Goal: Task Accomplishment & Management: Use online tool/utility

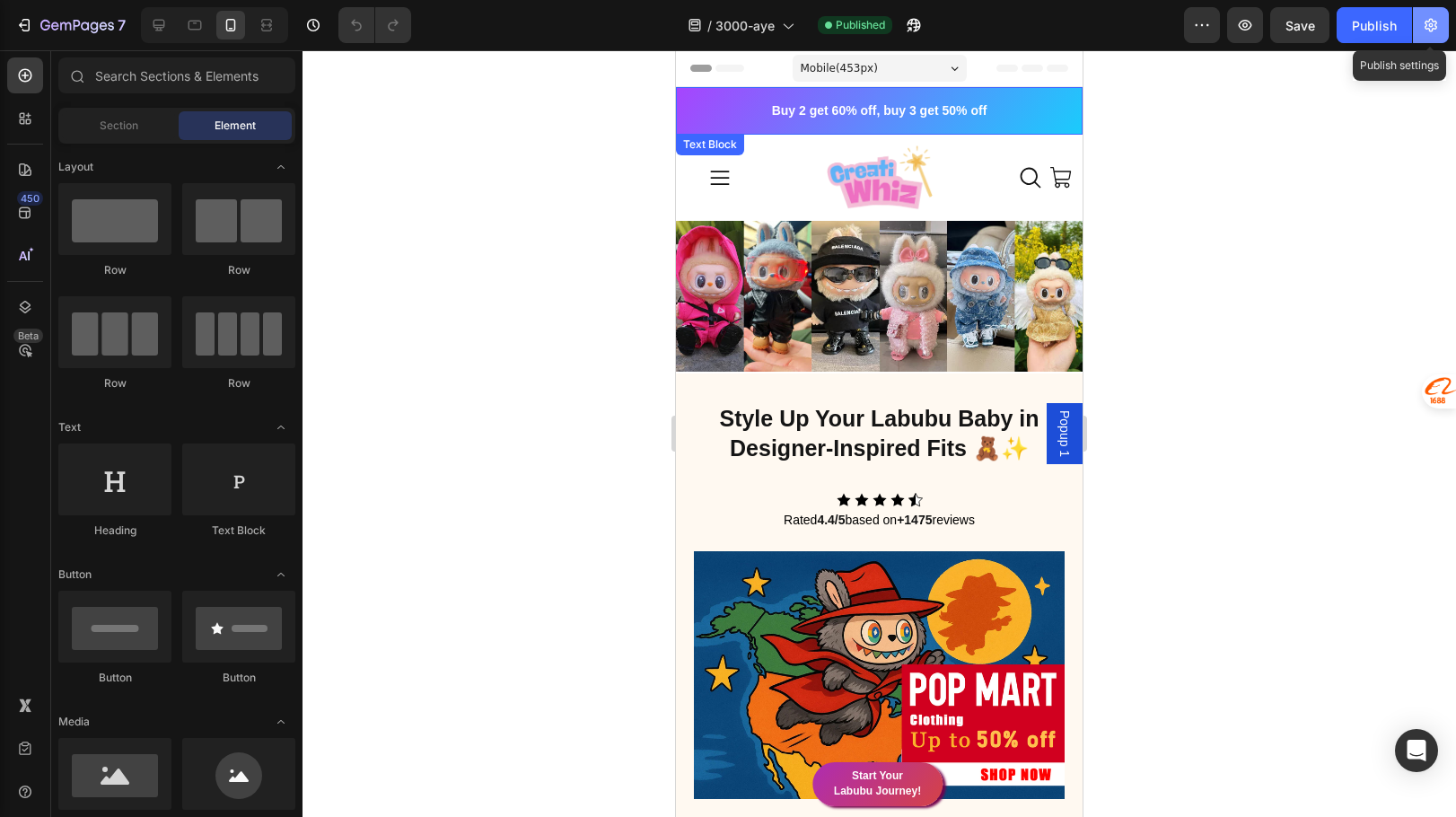
click at [1439, 25] on icon "button" at bounding box center [1431, 25] width 18 height 18
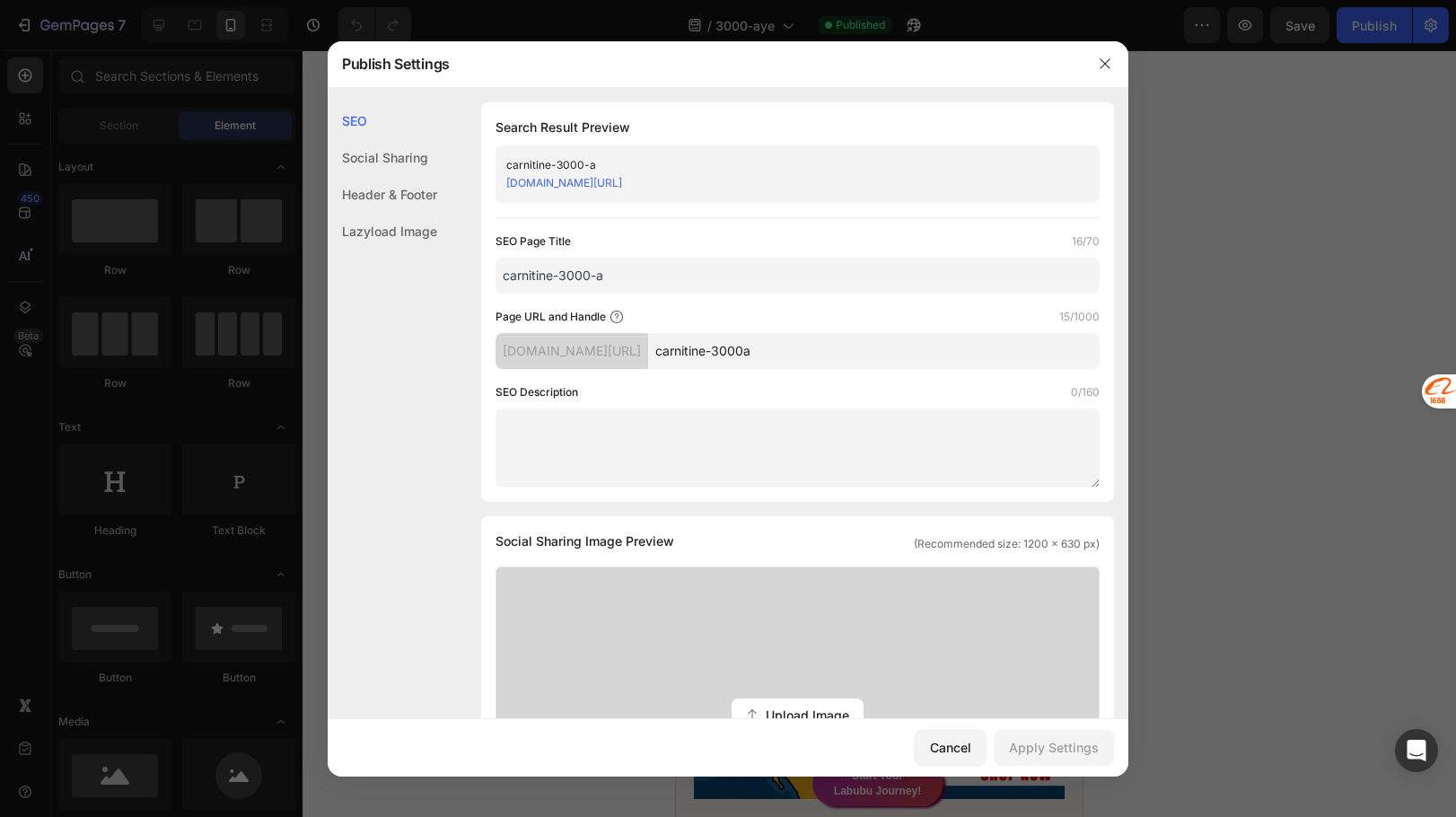
click at [857, 362] on input "carnitine-3000a" at bounding box center [873, 352] width 452 height 36
type input "carnitine-3000"
click at [1063, 755] on div "Apply Settings" at bounding box center [1053, 747] width 90 height 19
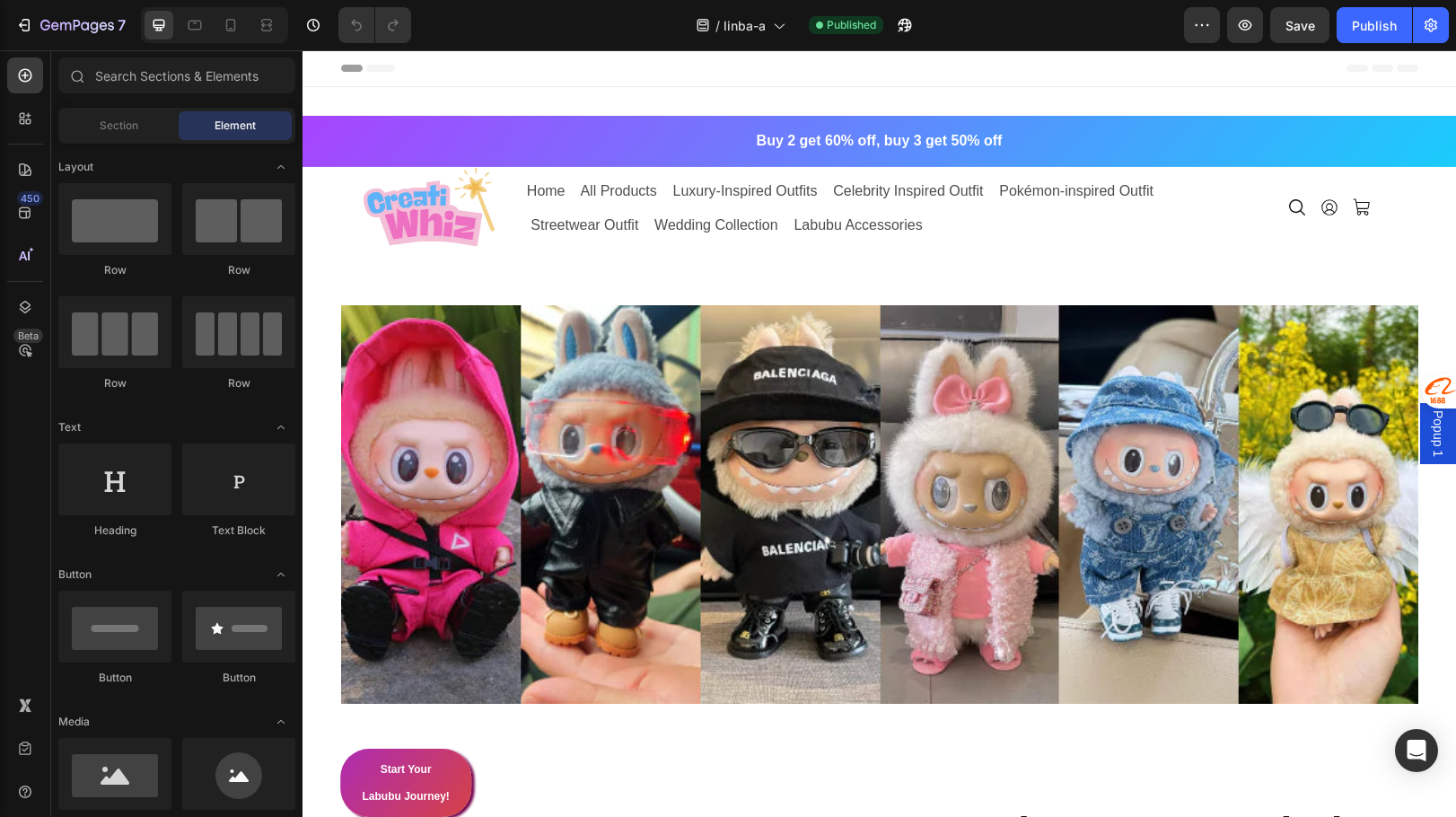
click at [1429, 43] on div "7 Version history / linba-a Published Preview Save Publish" at bounding box center [728, 25] width 1456 height 51
click at [1436, 33] on icon "button" at bounding box center [1431, 25] width 18 height 18
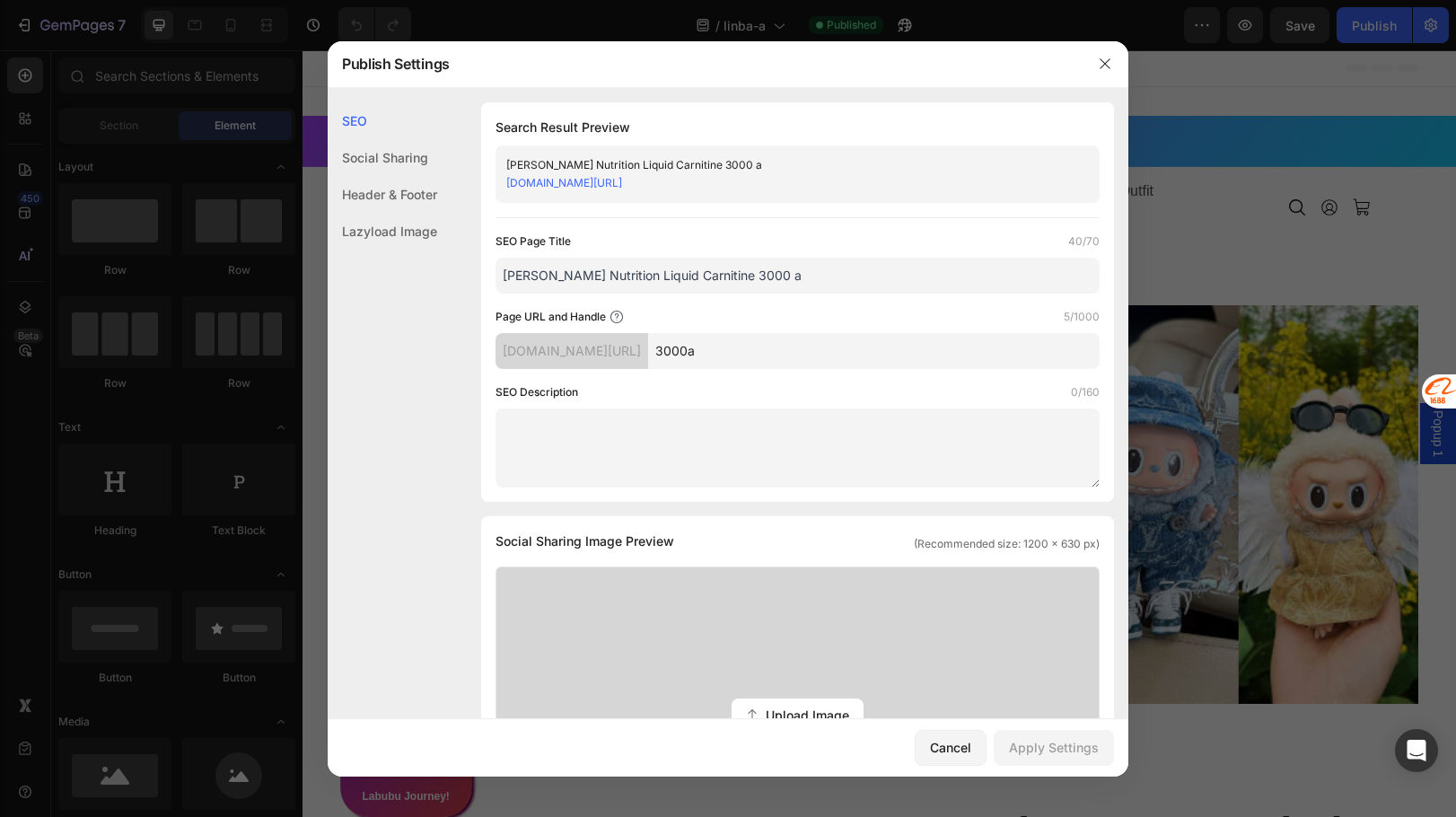
click at [812, 356] on input "3000a" at bounding box center [873, 352] width 452 height 36
type input "3000"
click at [1081, 759] on button "Apply Settings" at bounding box center [1054, 748] width 120 height 36
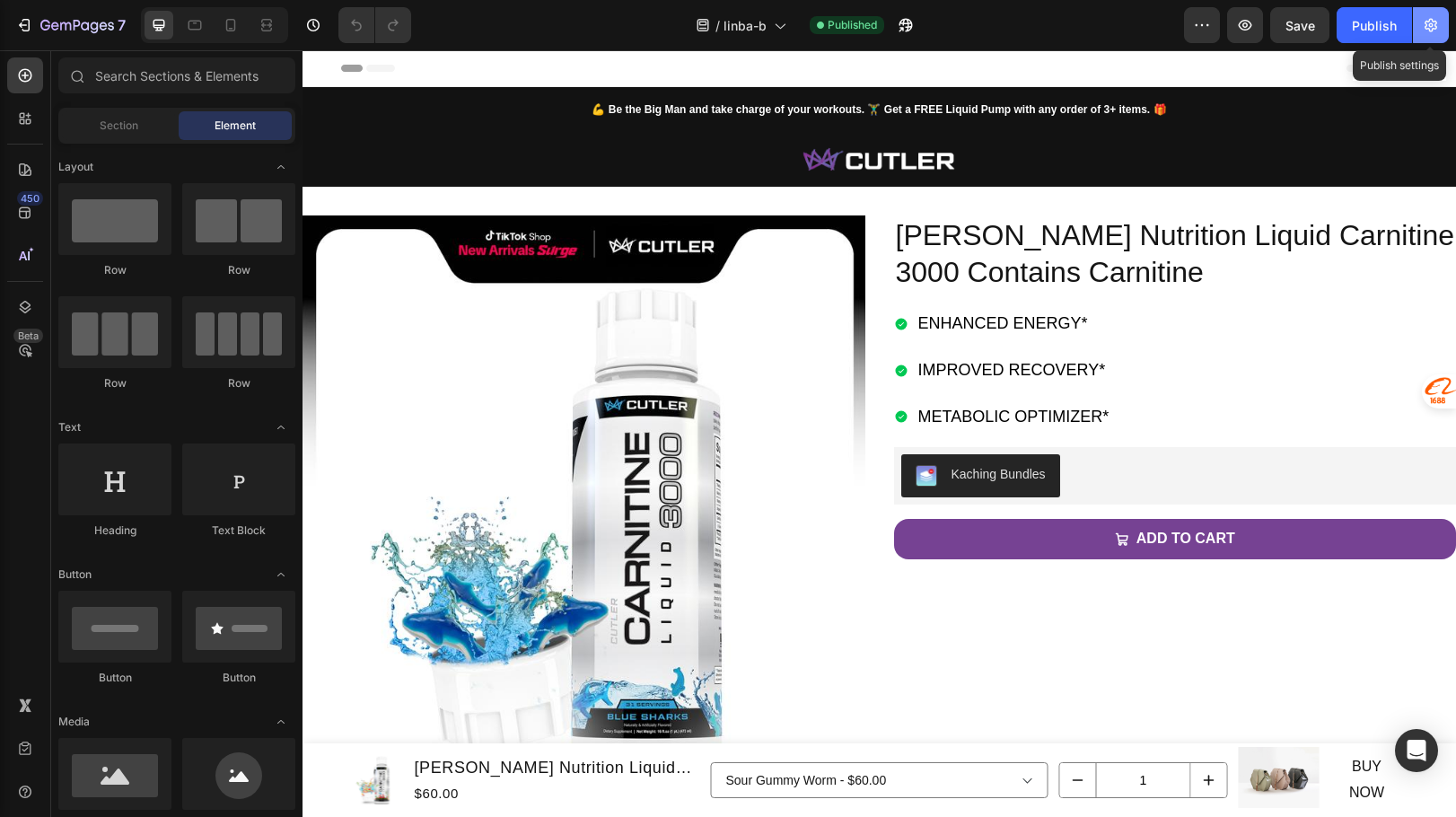
click at [1428, 15] on button "button" at bounding box center [1431, 25] width 36 height 36
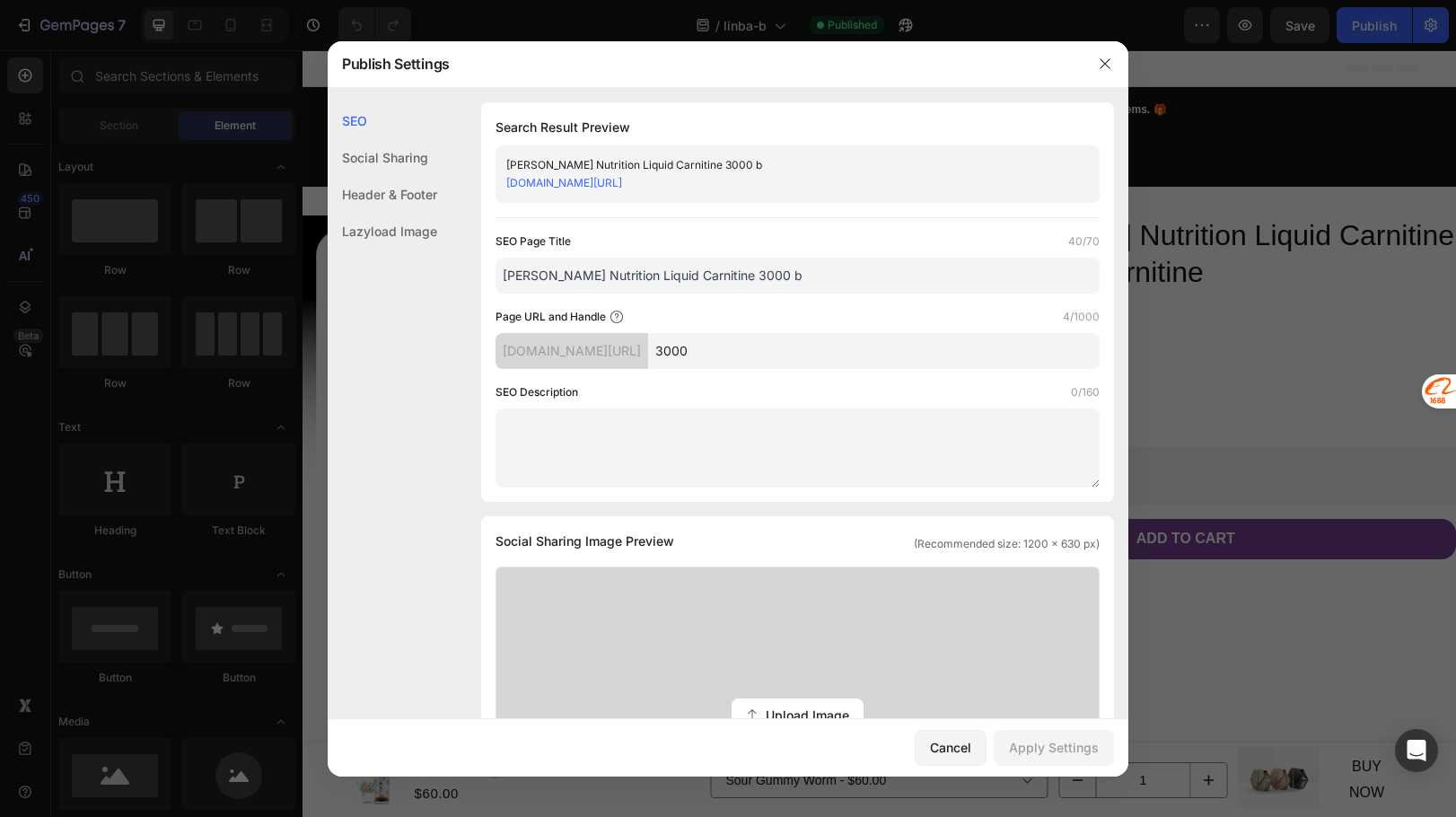
click at [908, 347] on input "3000" at bounding box center [873, 352] width 452 height 36
type input "3000b"
click at [1049, 747] on div "Apply Settings" at bounding box center [1053, 747] width 90 height 19
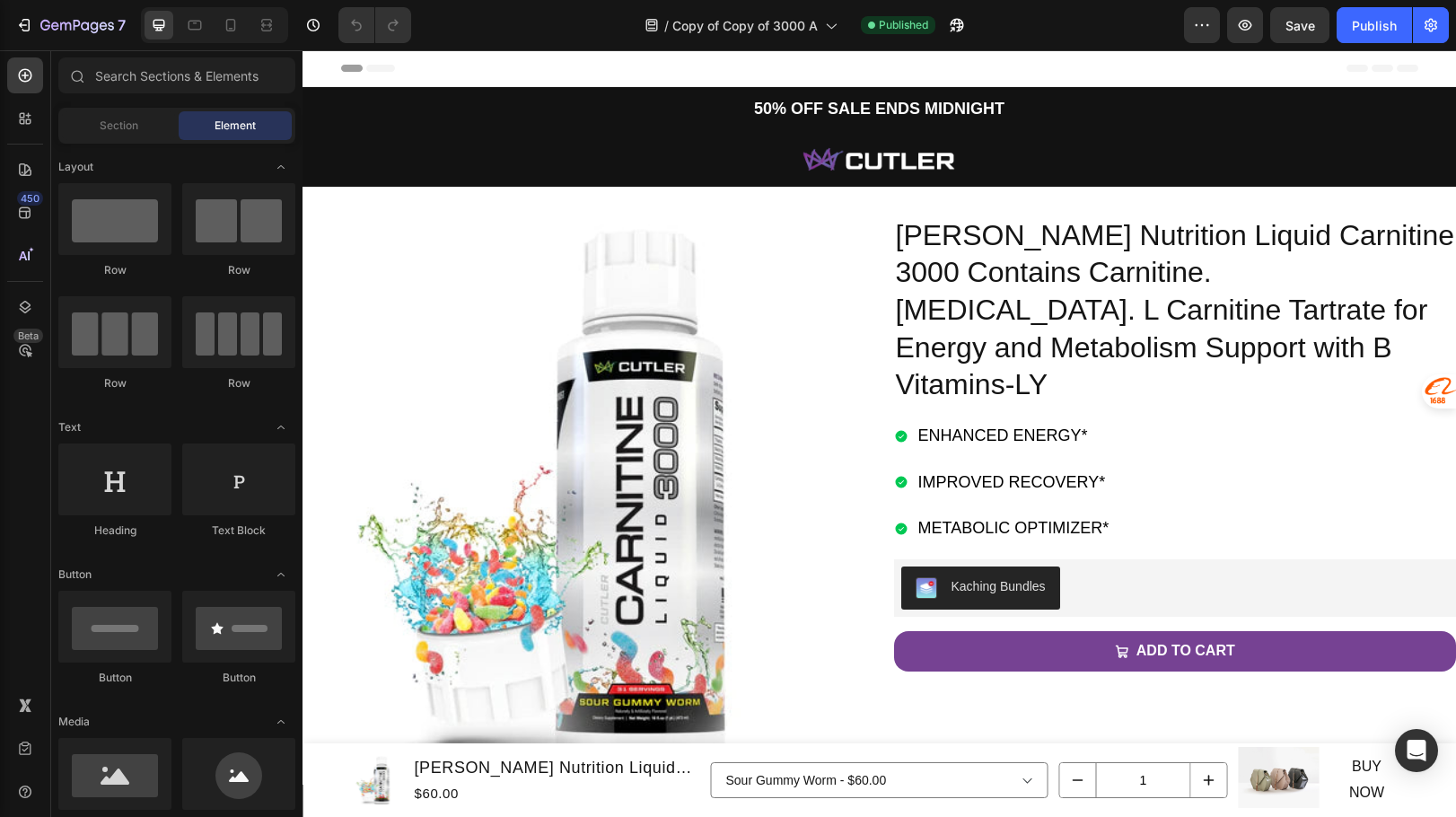
click at [1412, 25] on div "Publish" at bounding box center [1392, 25] width 112 height 36
click at [1435, 27] on icon "button" at bounding box center [1431, 25] width 18 height 18
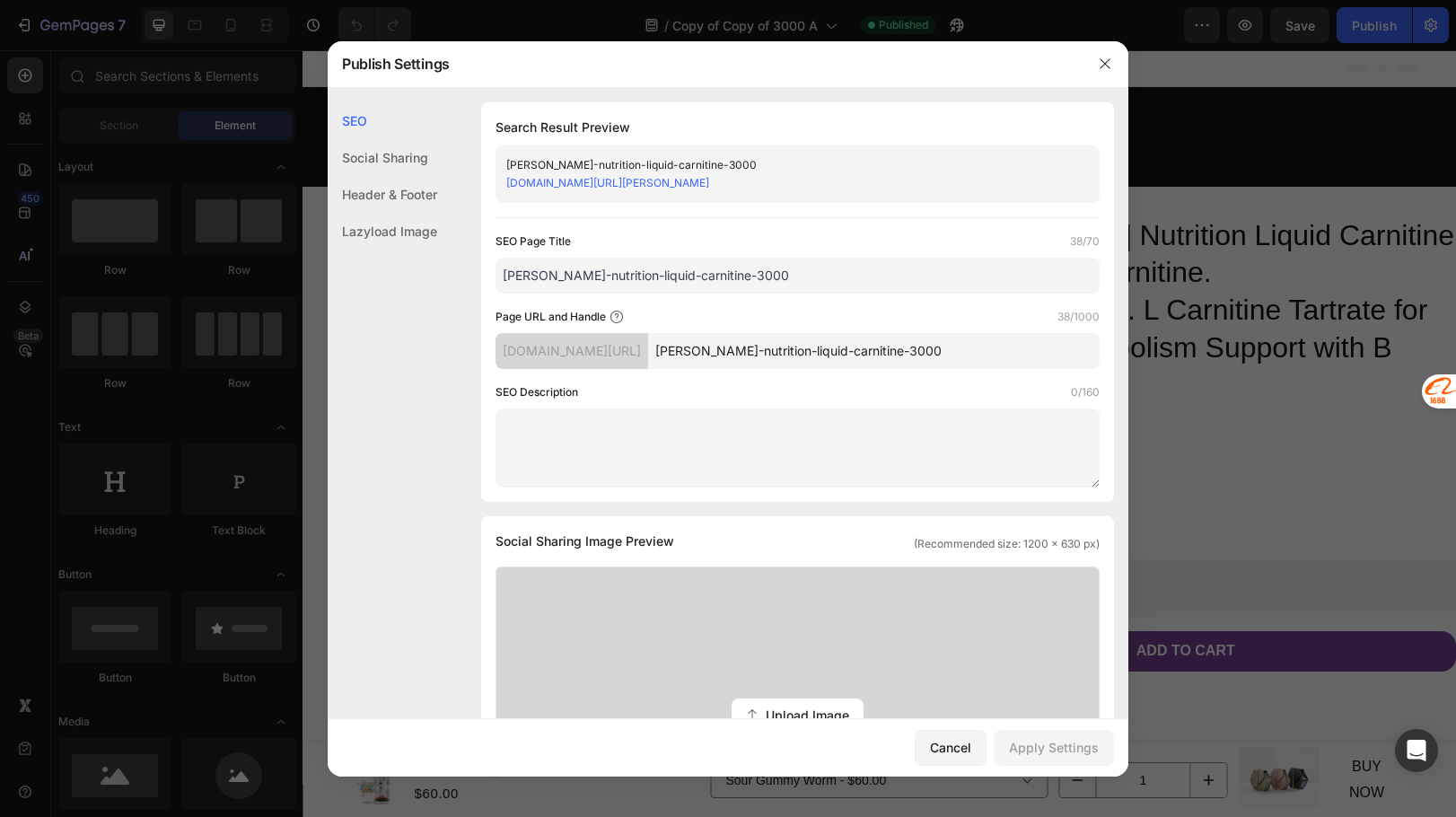
click at [972, 348] on input "[PERSON_NAME]-nutrition-liquid-carnitine-3000" at bounding box center [873, 352] width 452 height 36
type input "cutler-nutrition-liquid-carnitine-3000b"
click at [1066, 736] on button "Apply Settings" at bounding box center [1054, 748] width 120 height 36
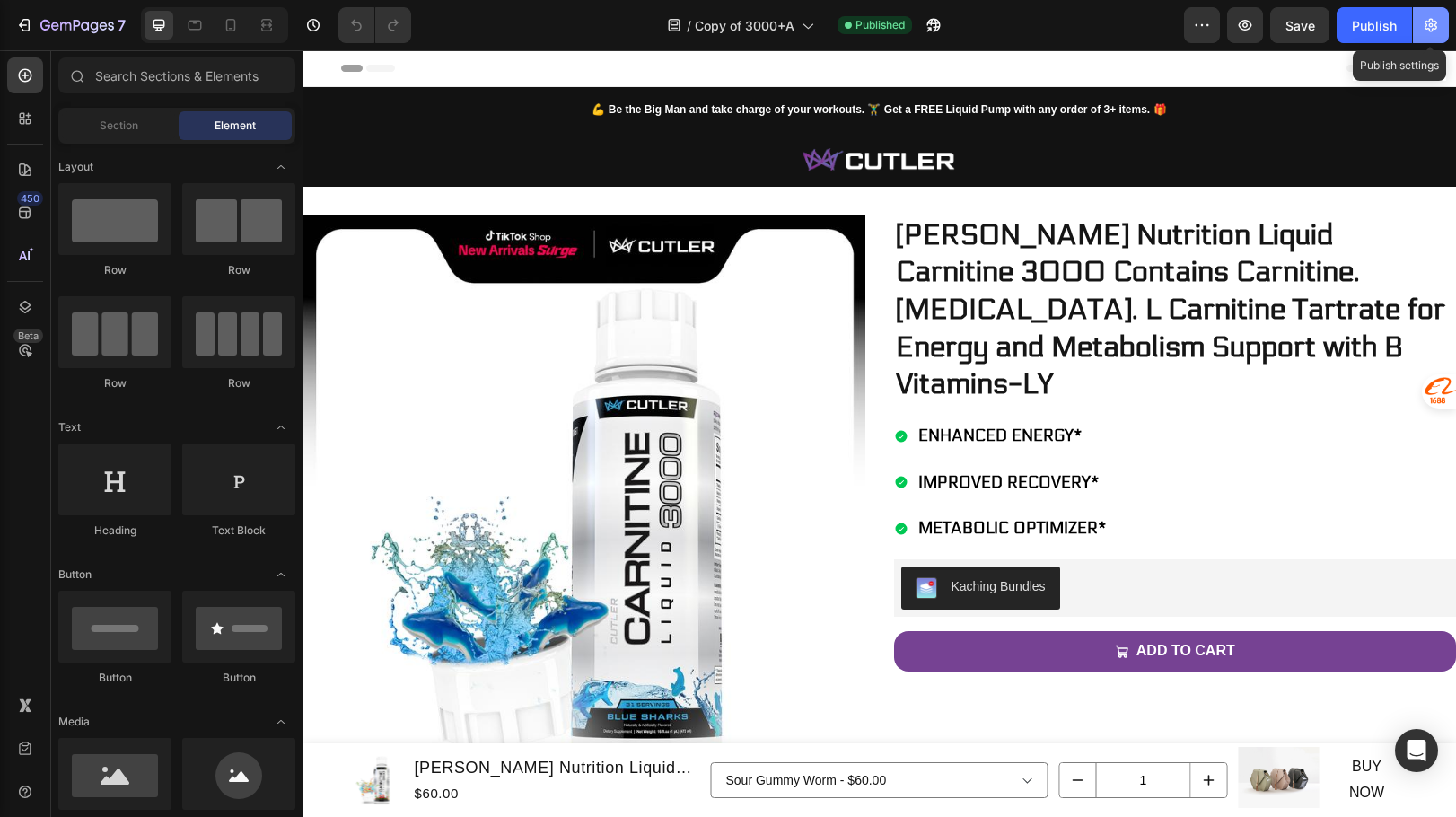
click at [1429, 27] on icon "button" at bounding box center [1431, 25] width 18 height 18
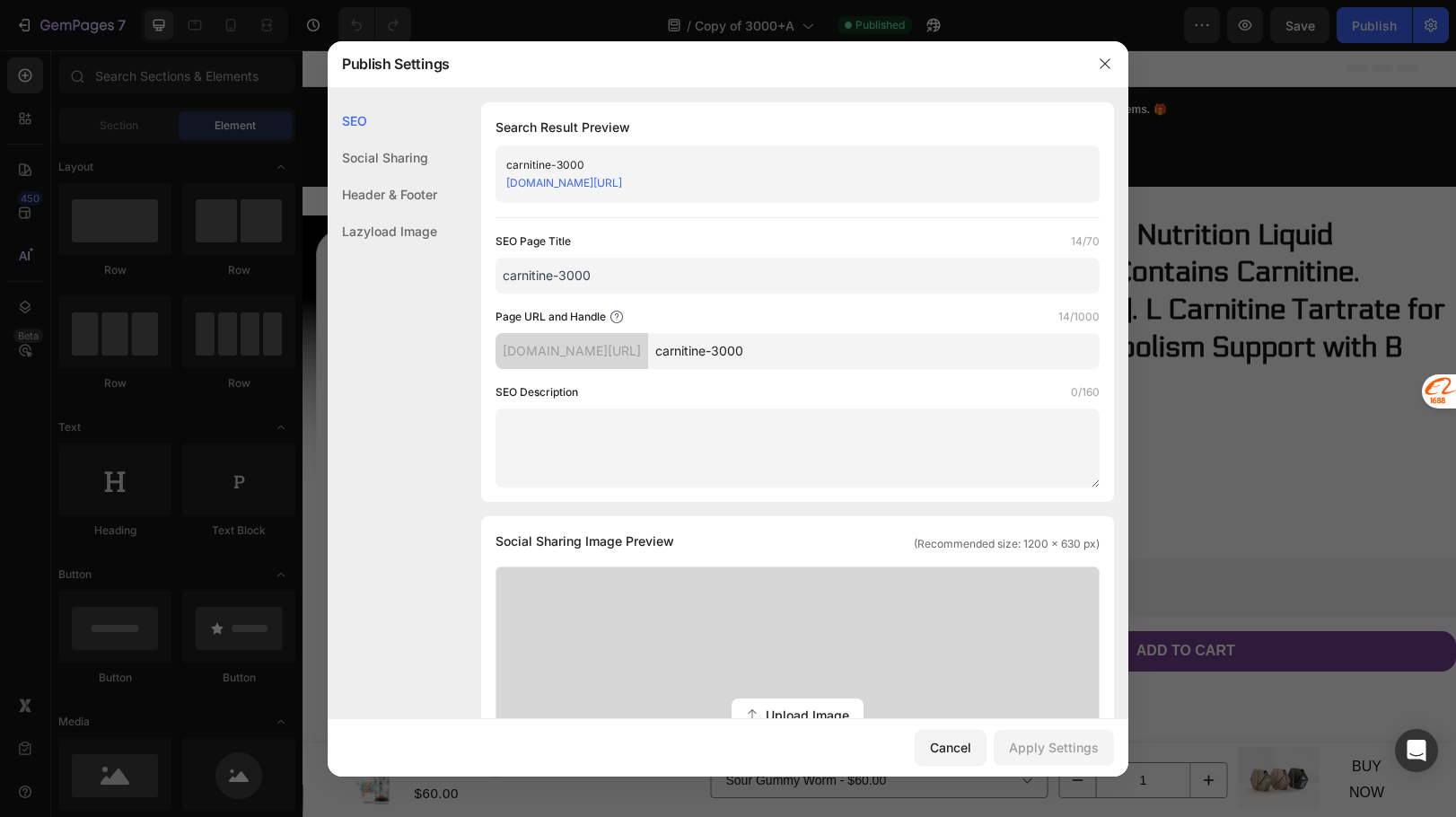
click at [944, 342] on input "carnitine-3000" at bounding box center [873, 352] width 452 height 36
type input "carnitine-3000b"
click at [1061, 751] on div "Apply Settings" at bounding box center [1053, 747] width 90 height 19
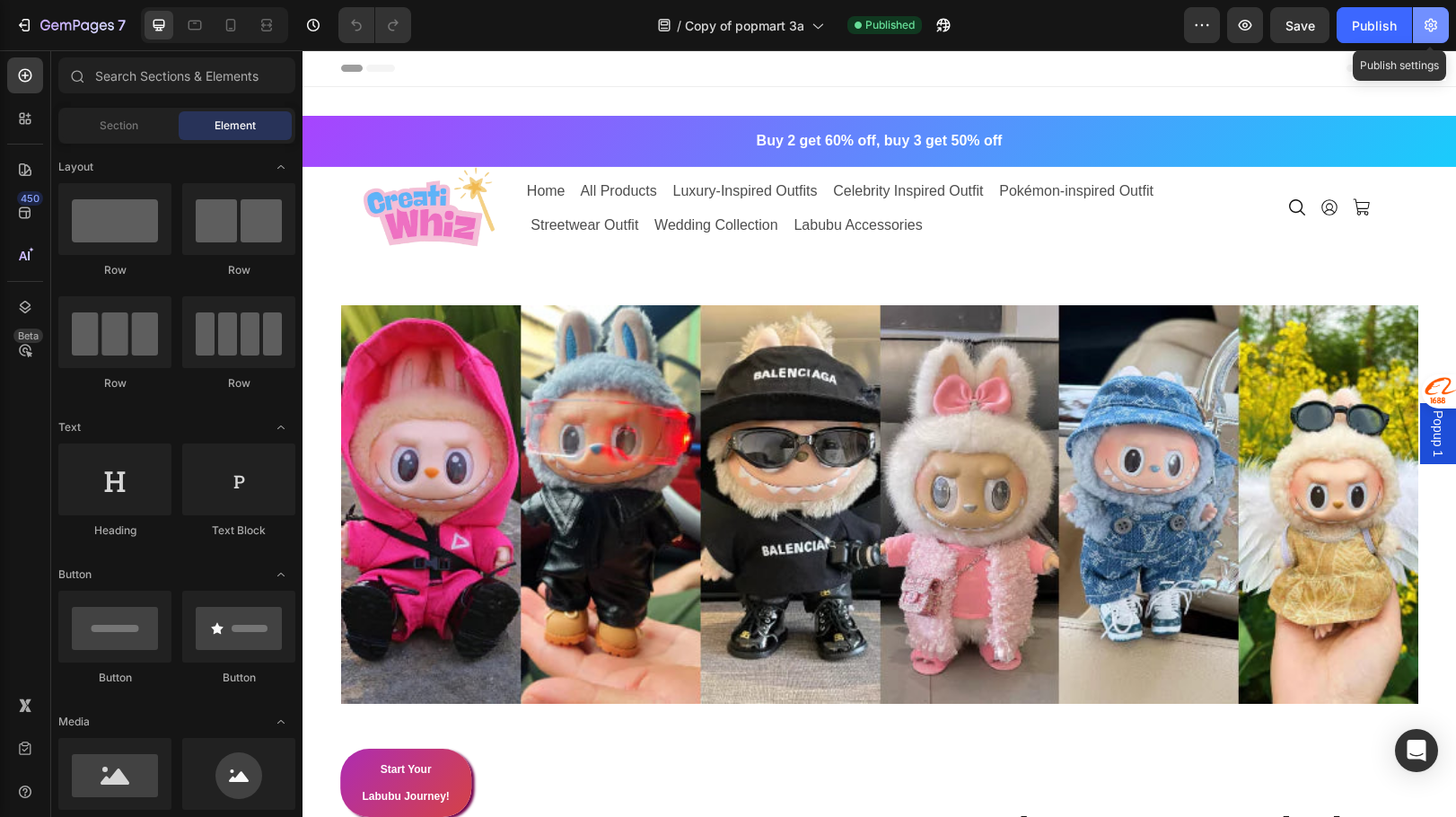
click at [1448, 34] on button "button" at bounding box center [1431, 25] width 36 height 36
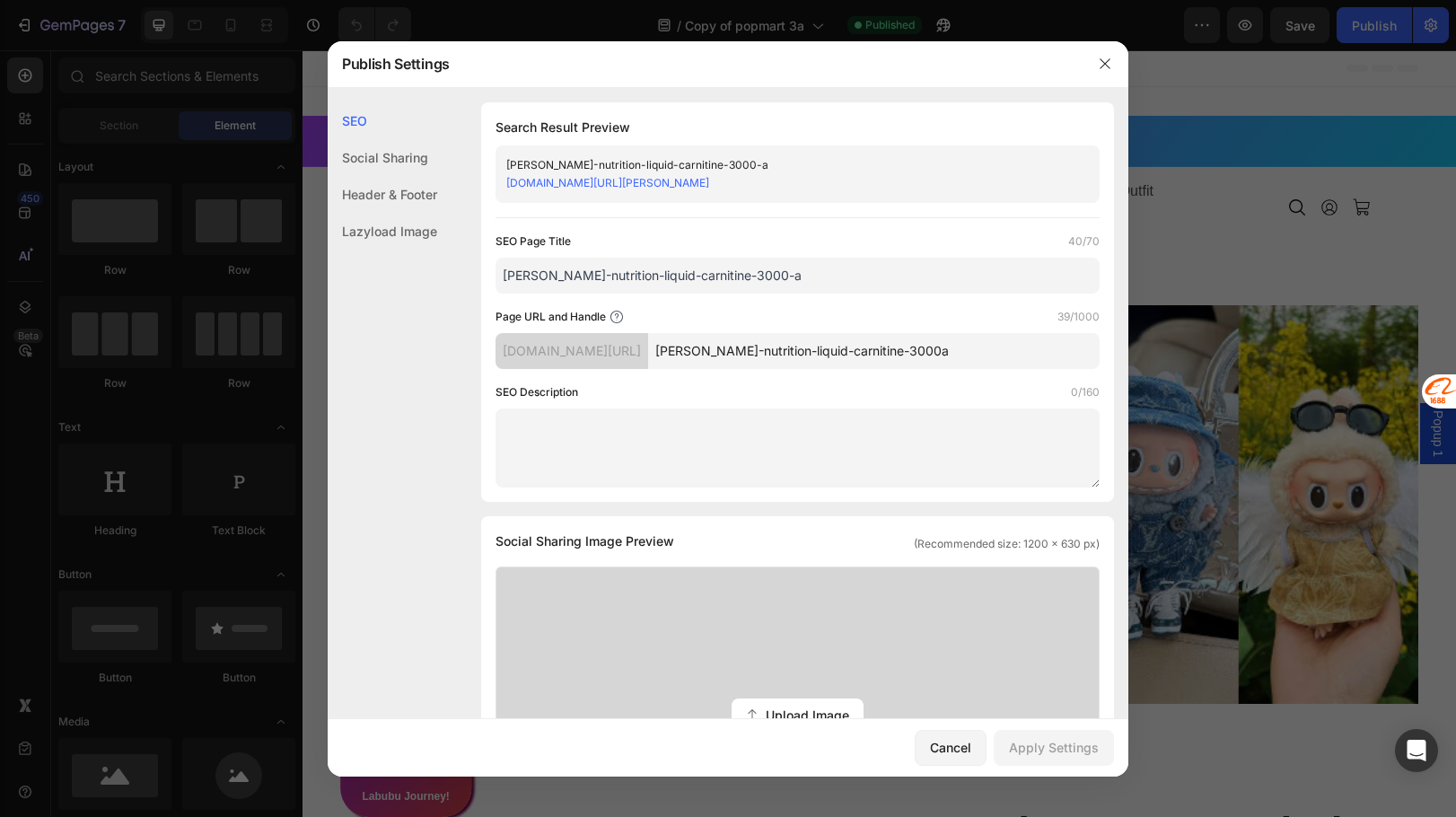
click at [986, 350] on input "[PERSON_NAME]-nutrition-liquid-carnitine-3000a" at bounding box center [873, 352] width 452 height 36
type input "[PERSON_NAME]-nutrition-liquid-carnitine-3000"
click at [1053, 738] on div "Apply Settings" at bounding box center [1053, 747] width 90 height 19
